Goal: Task Accomplishment & Management: Use online tool/utility

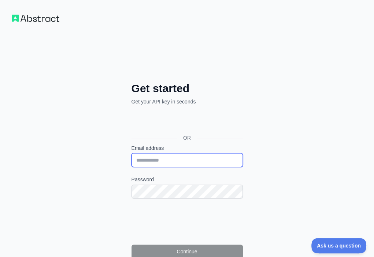
click at [131, 153] on input "Email address" at bounding box center [186, 160] width 111 height 14
paste input "**********"
type input "**********"
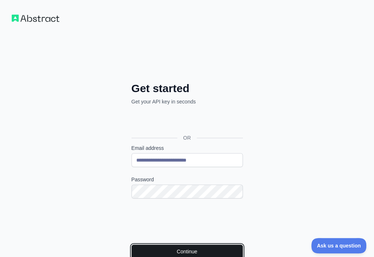
click at [139, 245] on button "Continue" at bounding box center [186, 252] width 111 height 14
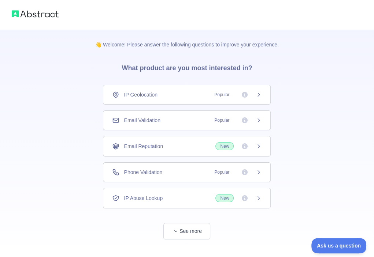
click at [183, 117] on div "Email Validation Popular" at bounding box center [186, 120] width 149 height 7
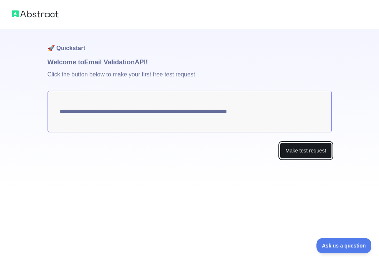
click at [292, 147] on button "Make test request" at bounding box center [306, 151] width 52 height 16
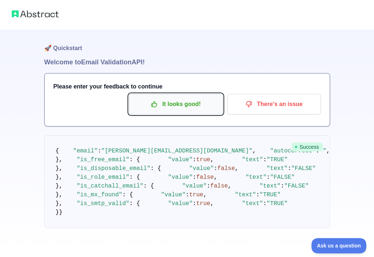
click at [172, 105] on p "It looks good!" at bounding box center [175, 104] width 83 height 12
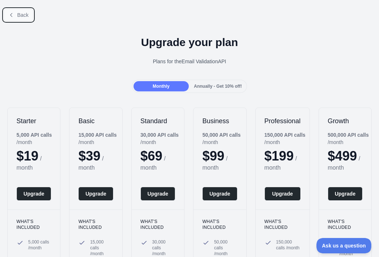
click at [28, 15] on button "Back" at bounding box center [19, 15] width 30 height 12
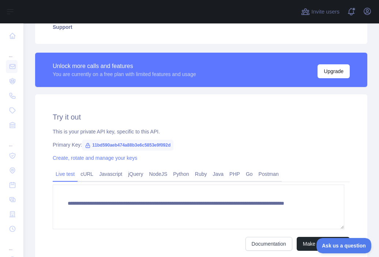
scroll to position [183, 0]
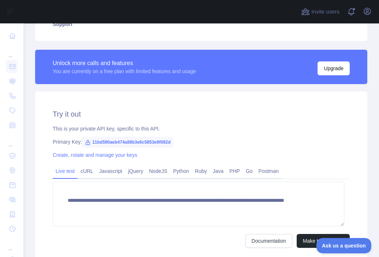
click at [151, 141] on span "11bd590aeb474a88b3e6c5853e9f092d" at bounding box center [128, 142] width 92 height 11
copy span "11bd590aeb474a88b3e6c5853e9f092d"
